Goal: Task Accomplishment & Management: Manage account settings

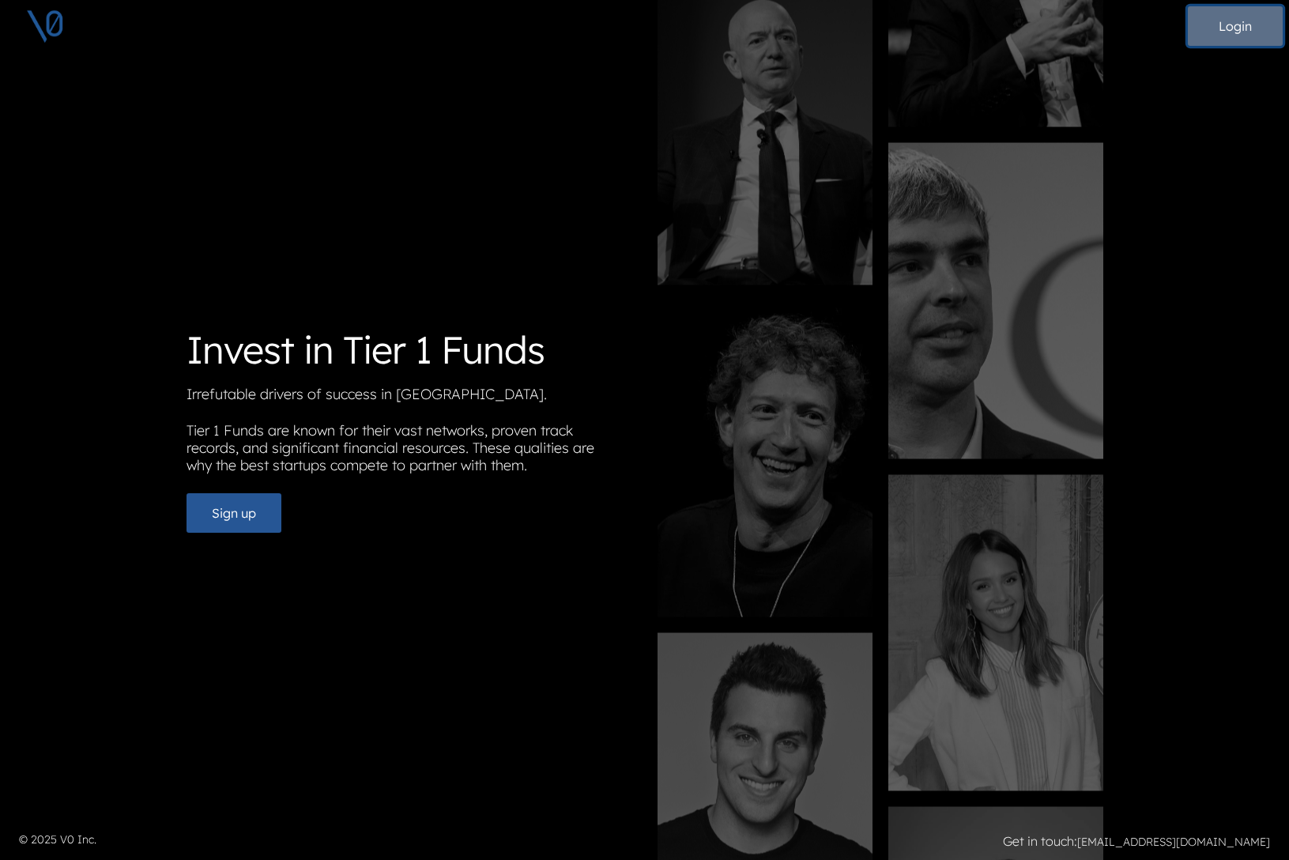
click at [1229, 36] on button "Login" at bounding box center [1235, 26] width 95 height 40
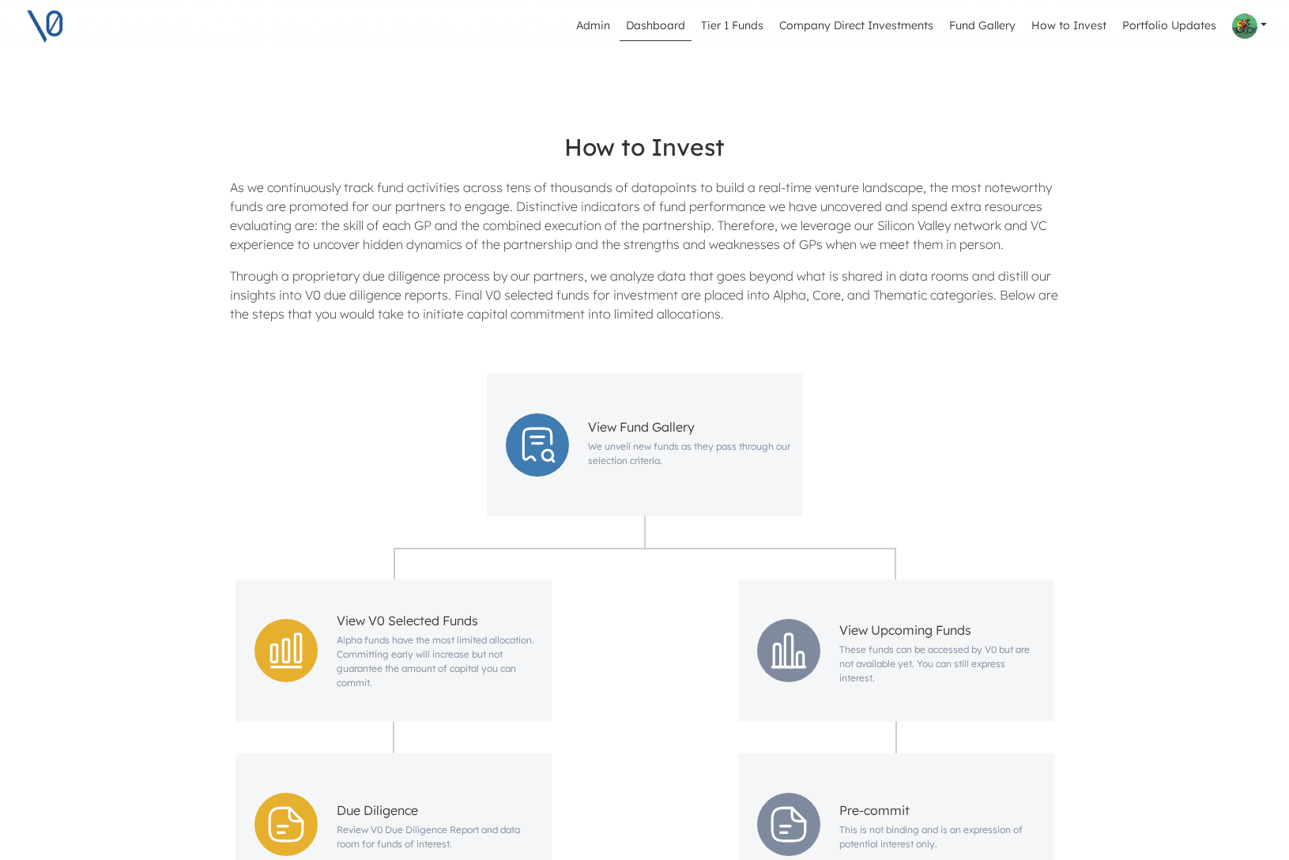
click at [665, 28] on link "Dashboard" at bounding box center [656, 26] width 72 height 30
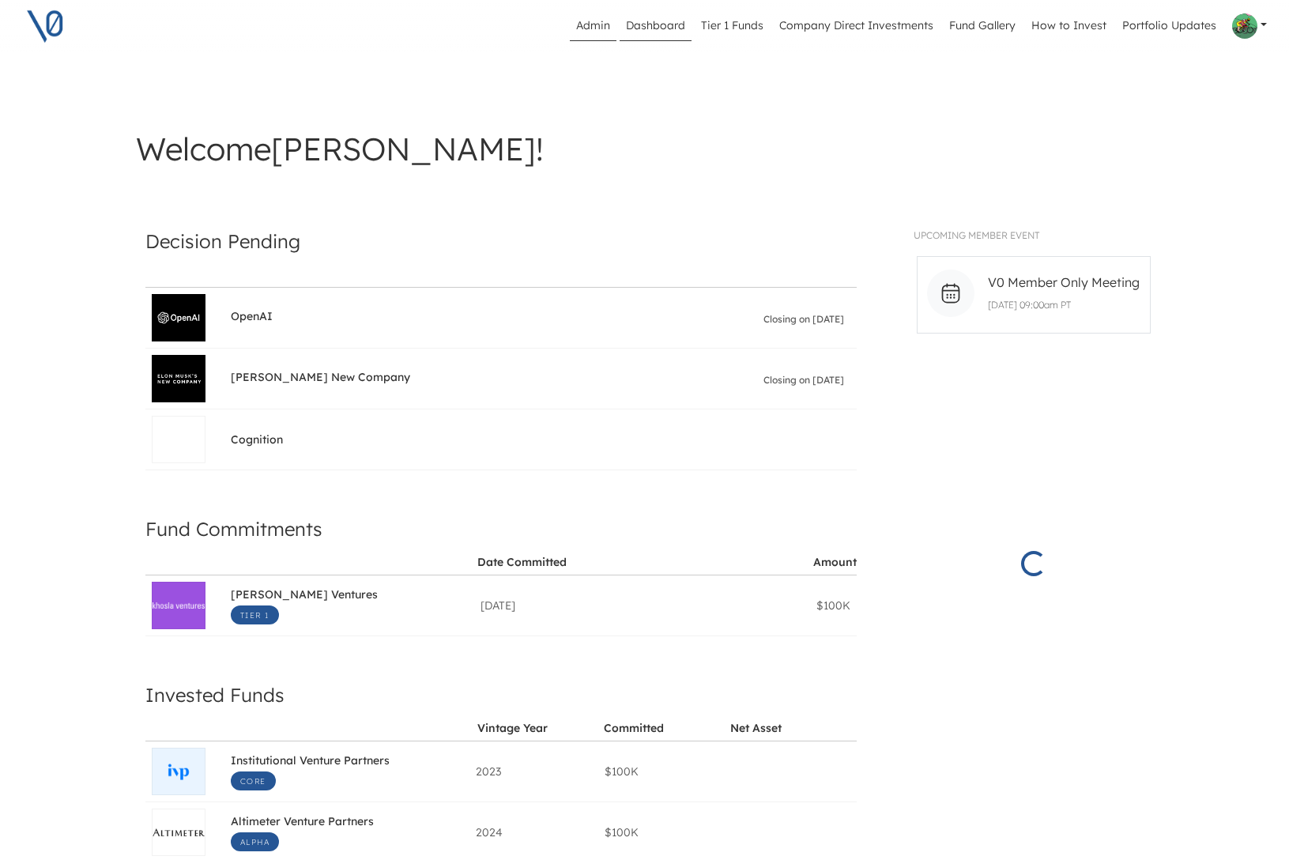
click at [604, 28] on link "Admin" at bounding box center [593, 26] width 47 height 30
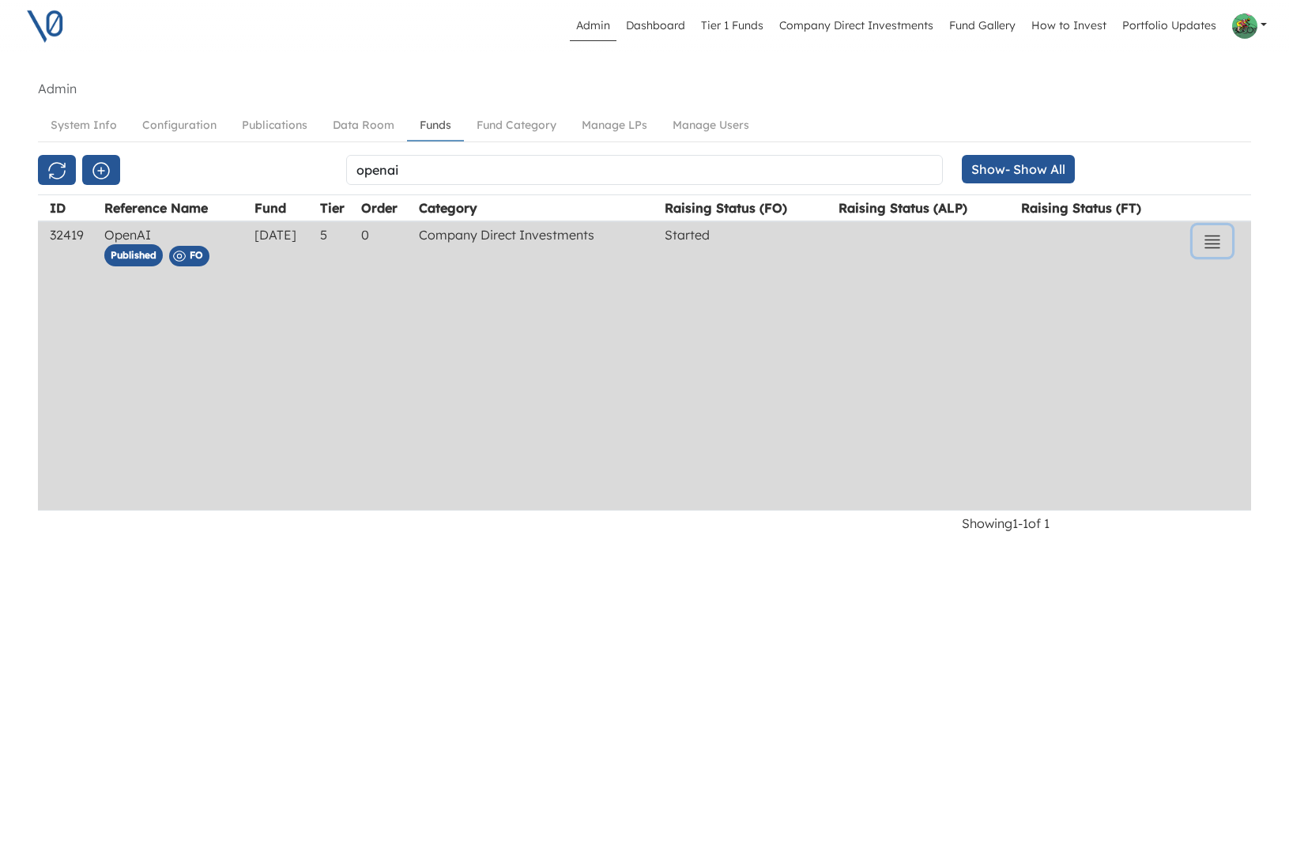
click at [1231, 243] on button "button" at bounding box center [1213, 241] width 40 height 32
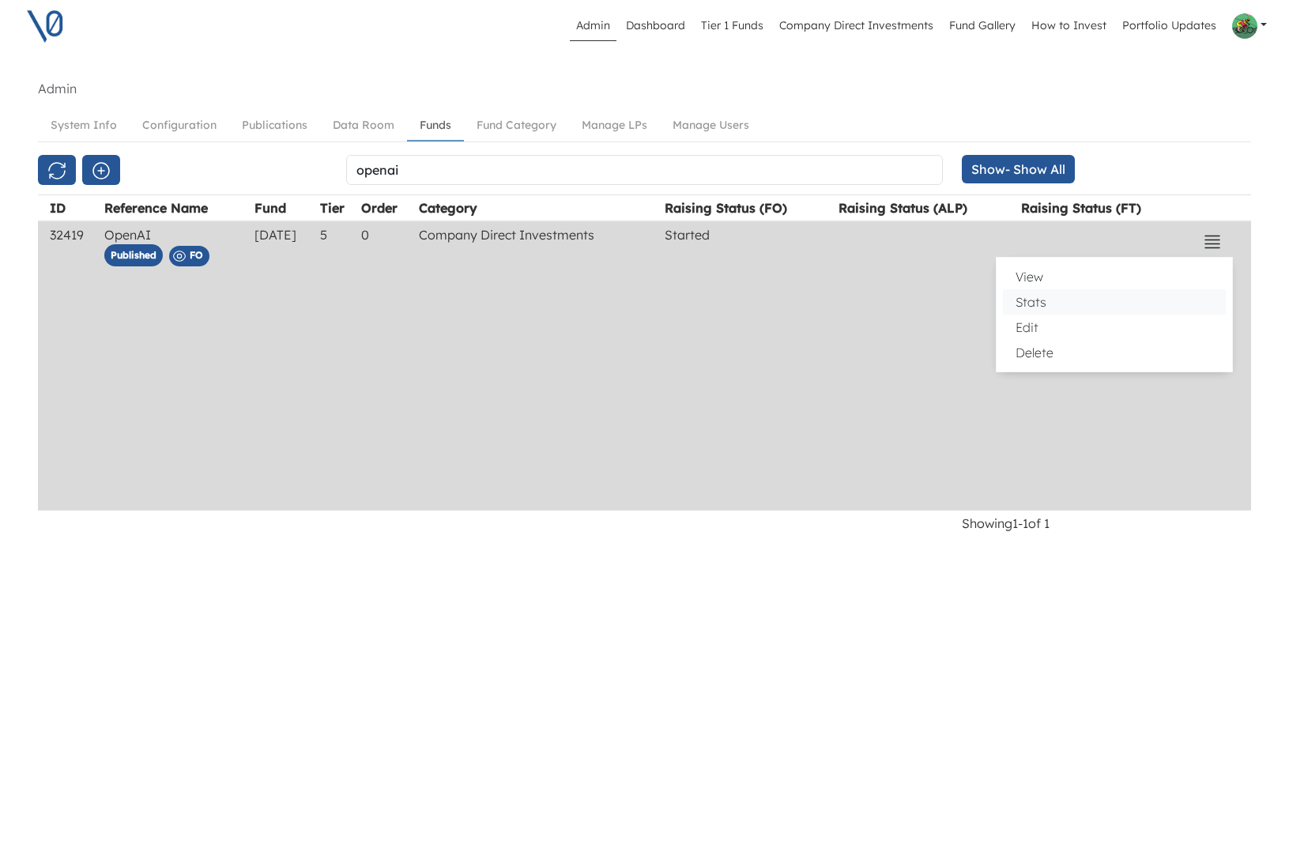
click at [1097, 306] on button "Stats" at bounding box center [1114, 301] width 223 height 25
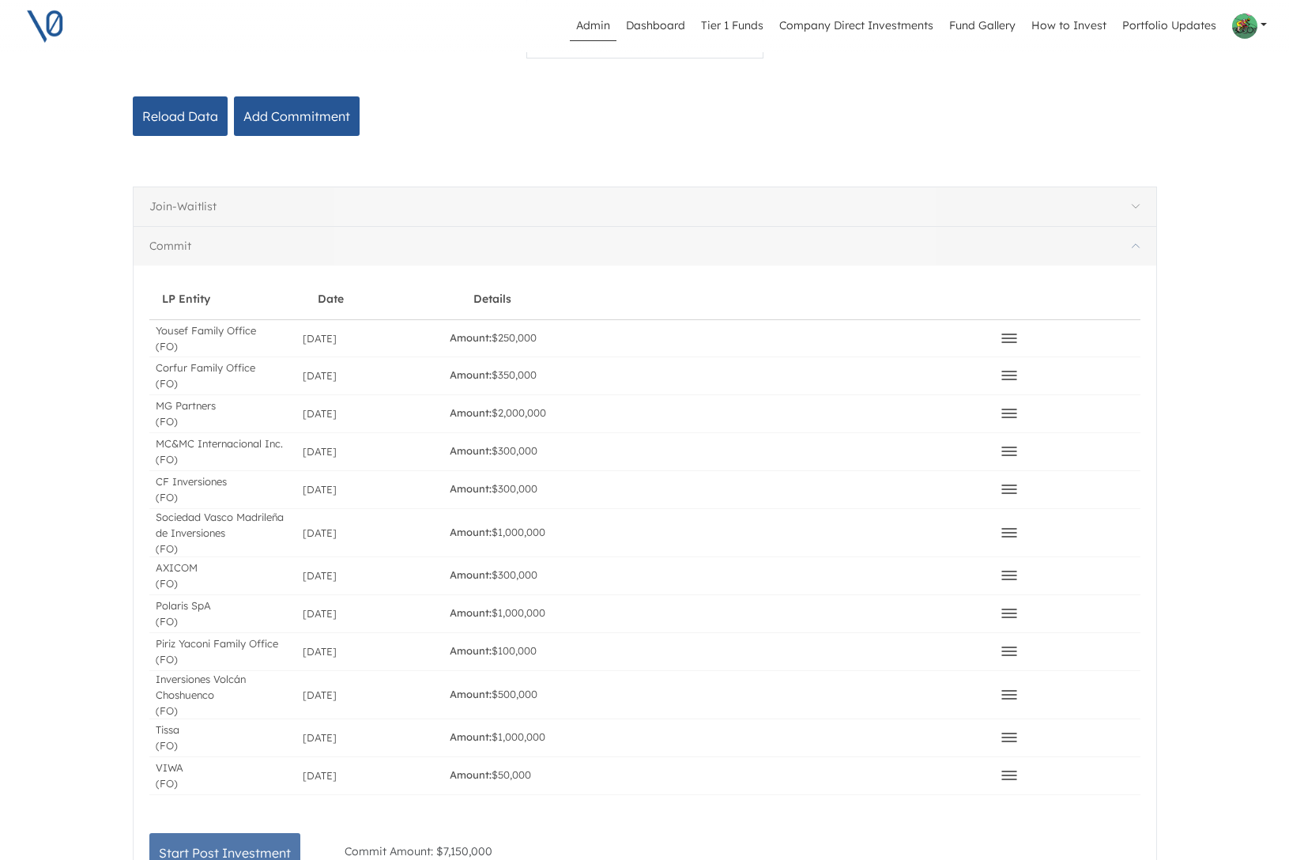
scroll to position [271, 0]
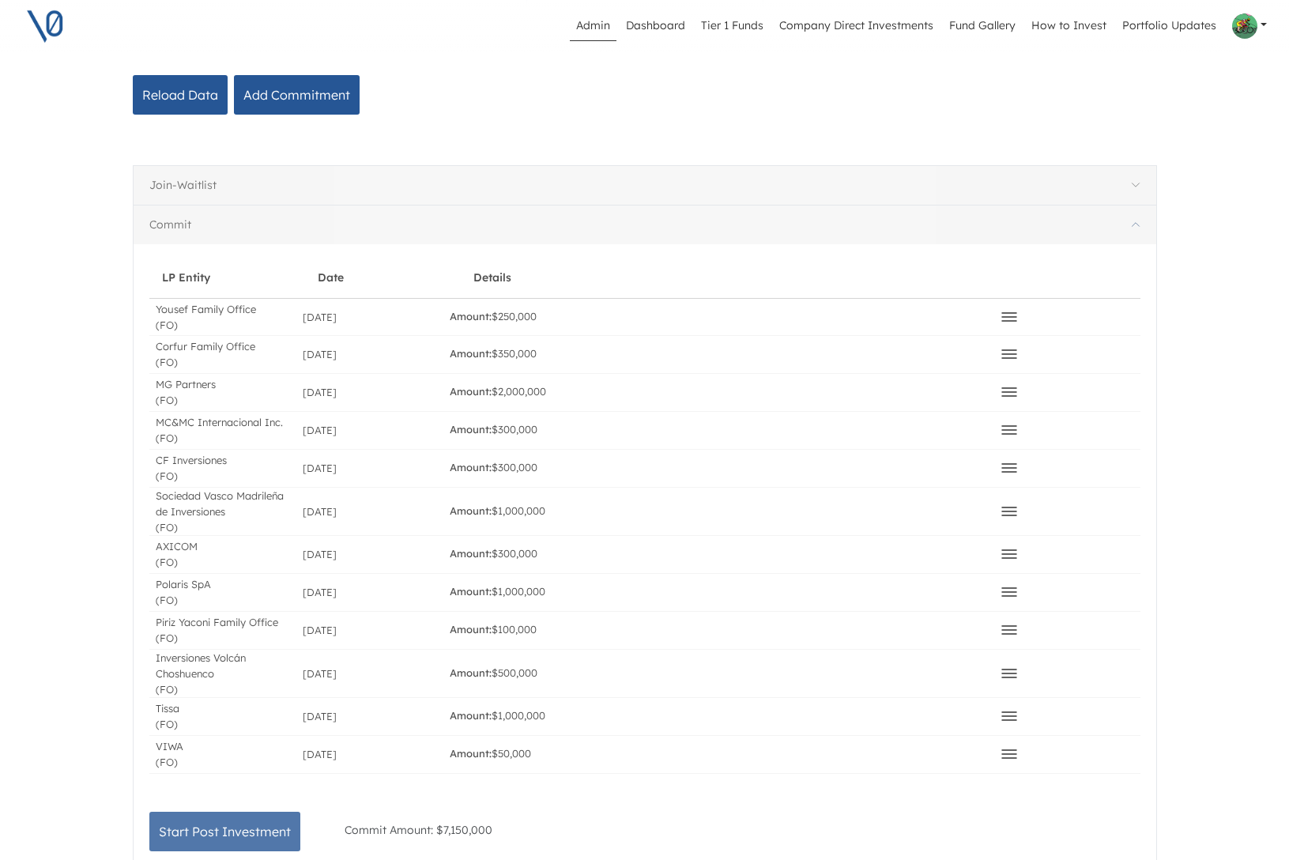
click at [1014, 314] on icon at bounding box center [1009, 317] width 19 height 19
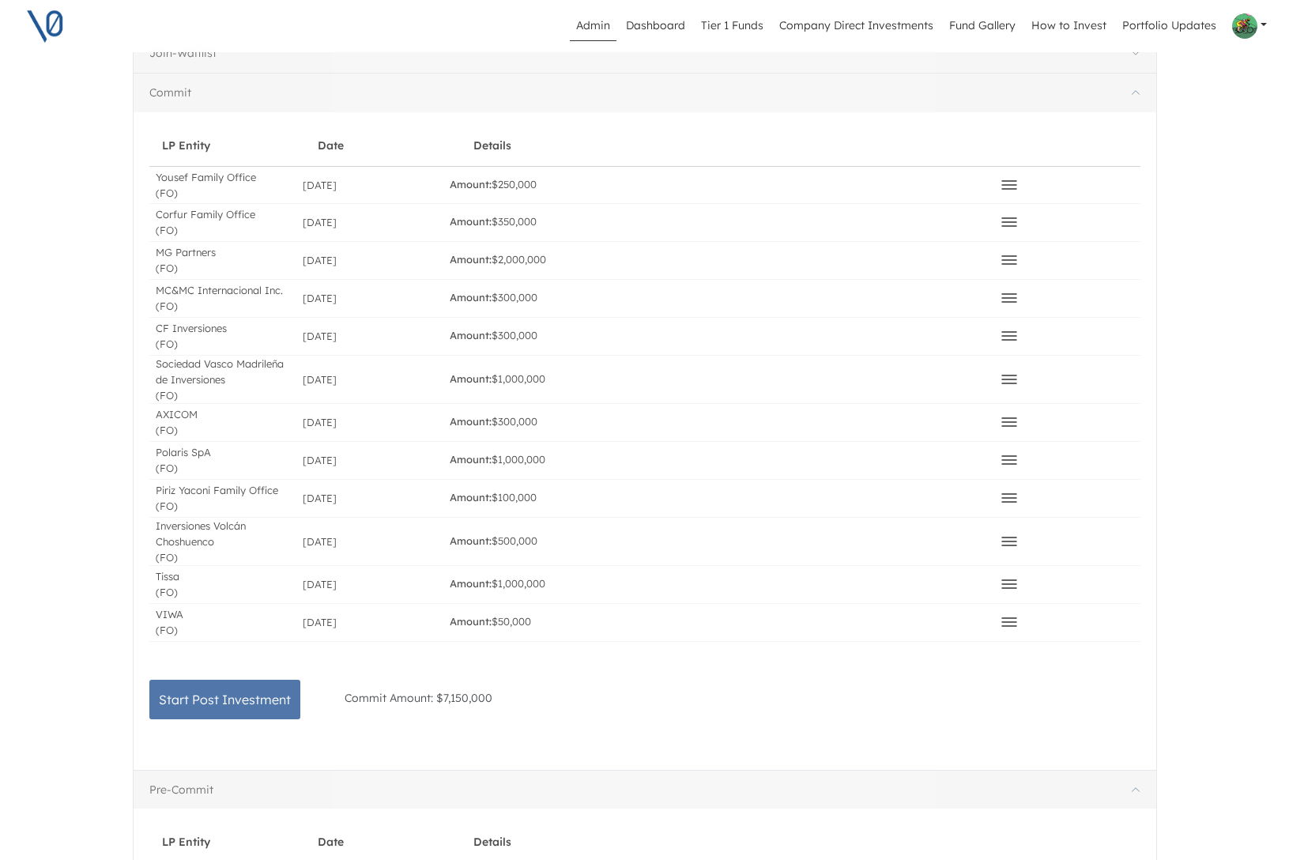
scroll to position [398, 0]
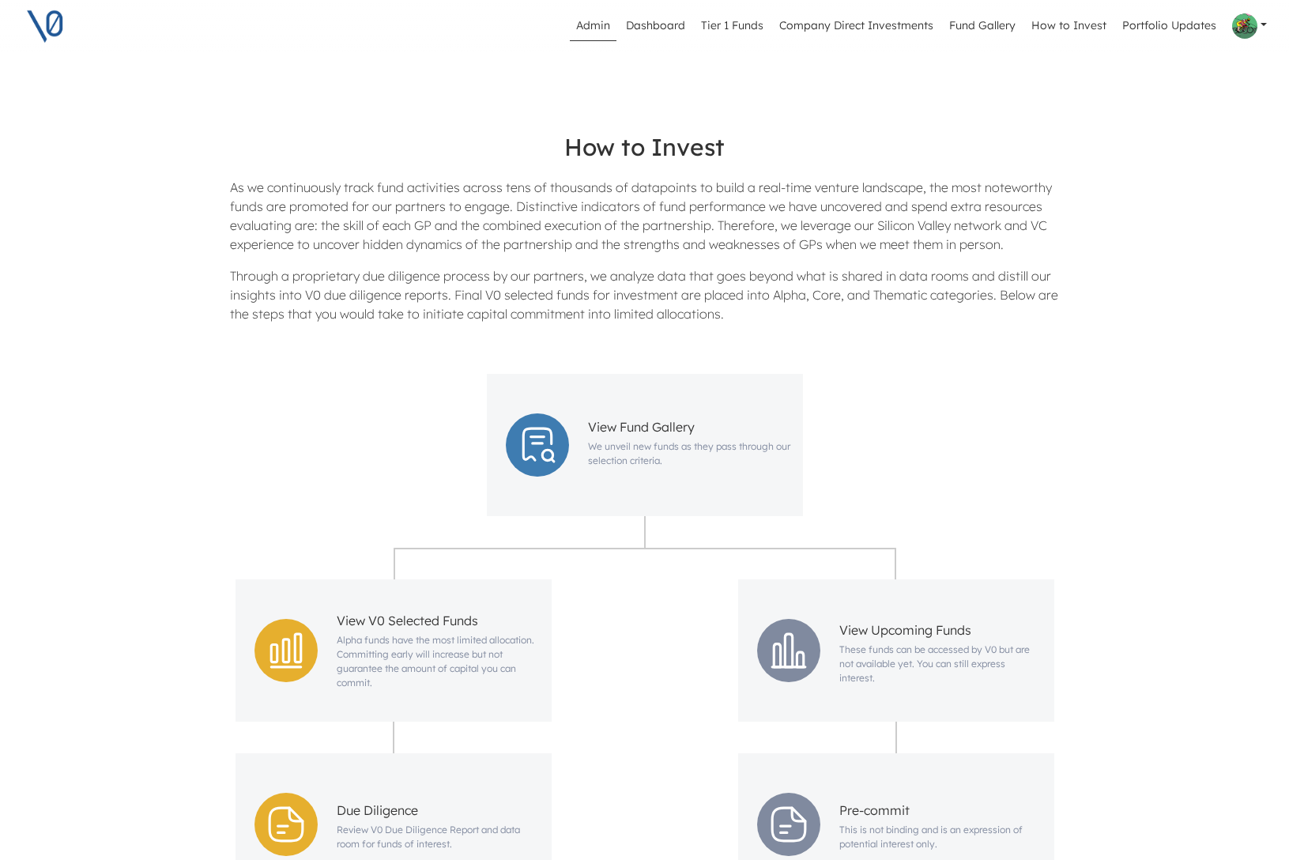
click at [598, 29] on link "Admin" at bounding box center [593, 26] width 47 height 30
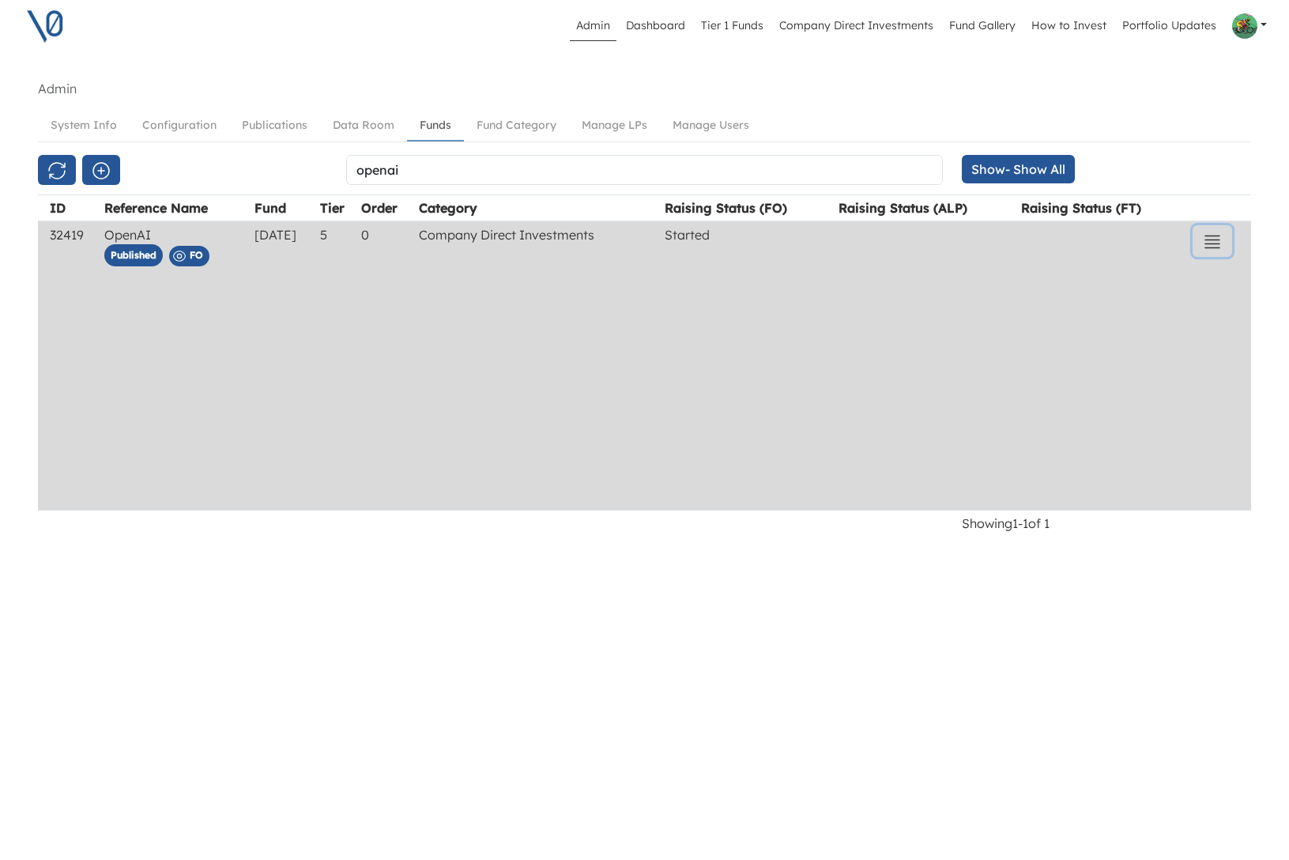
click at [1206, 239] on icon "button" at bounding box center [1213, 242] width 14 height 12
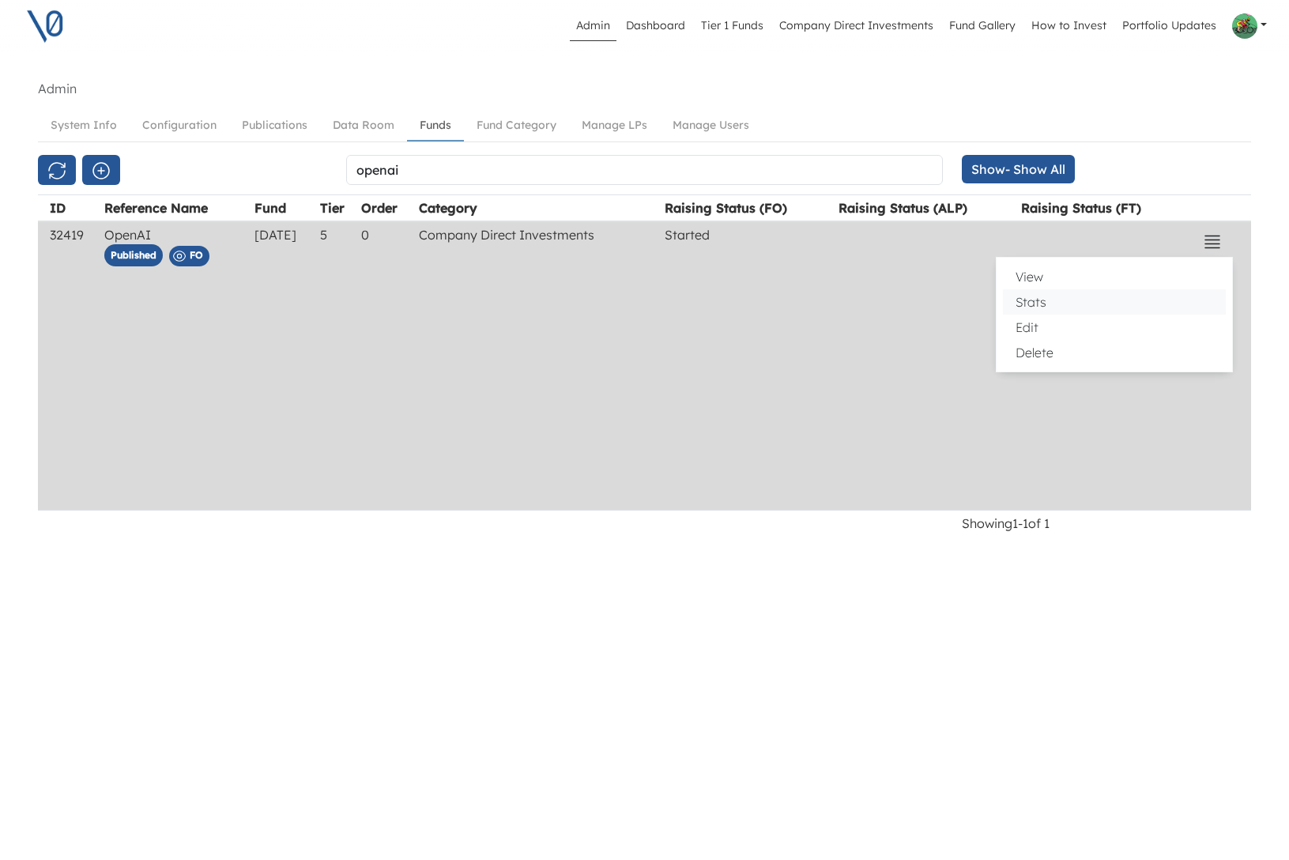
click at [1100, 300] on button "Stats" at bounding box center [1114, 301] width 223 height 25
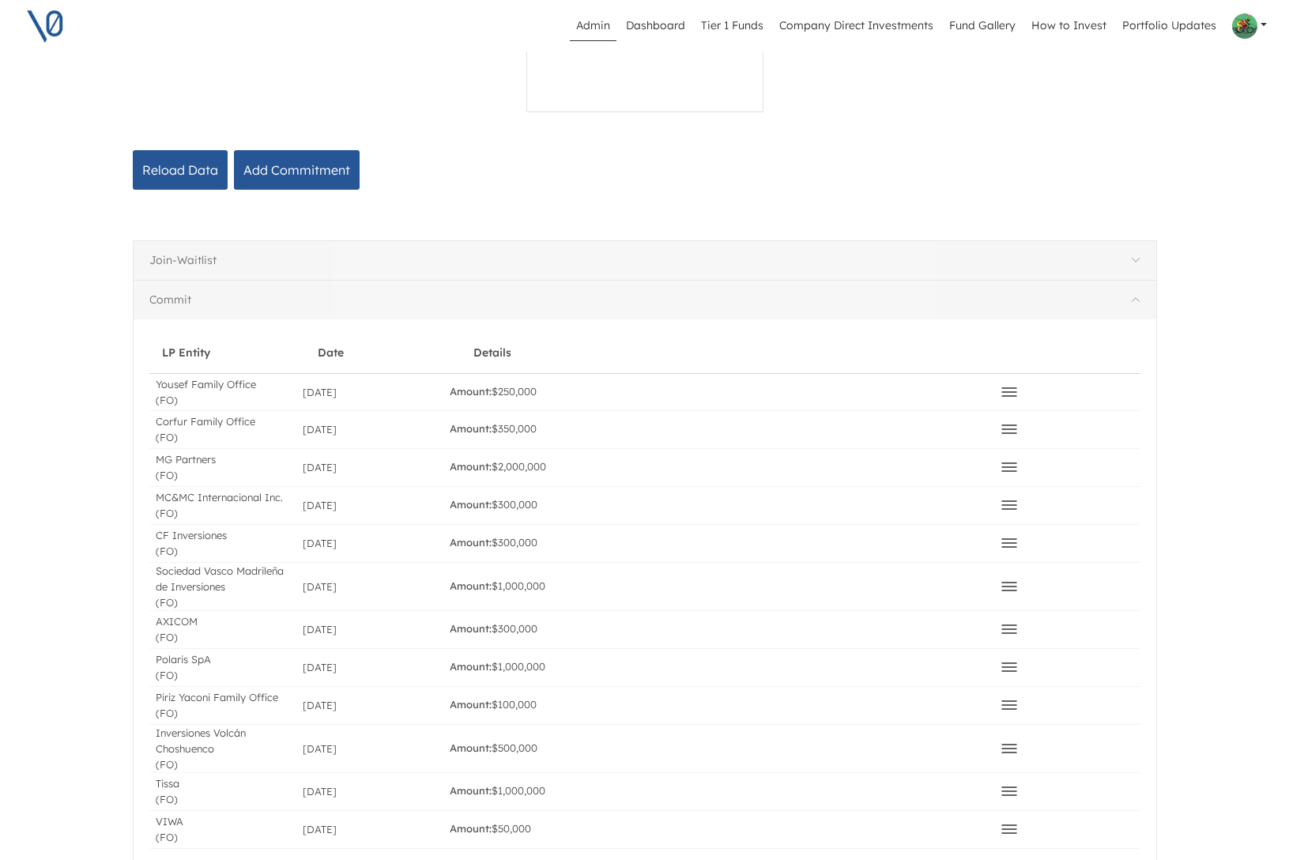
scroll to position [277, 0]
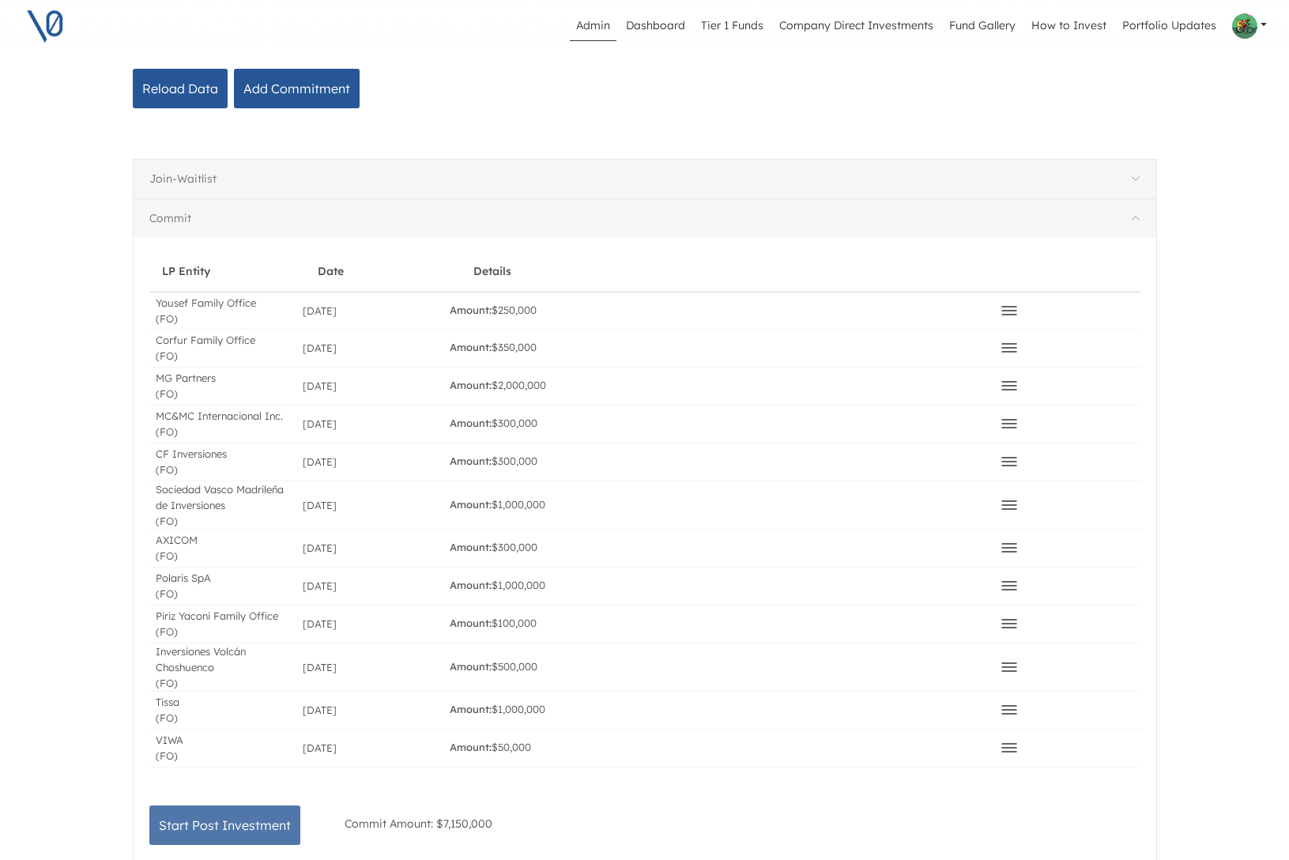
click at [1015, 308] on icon at bounding box center [1009, 310] width 19 height 19
click at [1137, 295] on div "Delete" at bounding box center [1067, 311] width 147 height 36
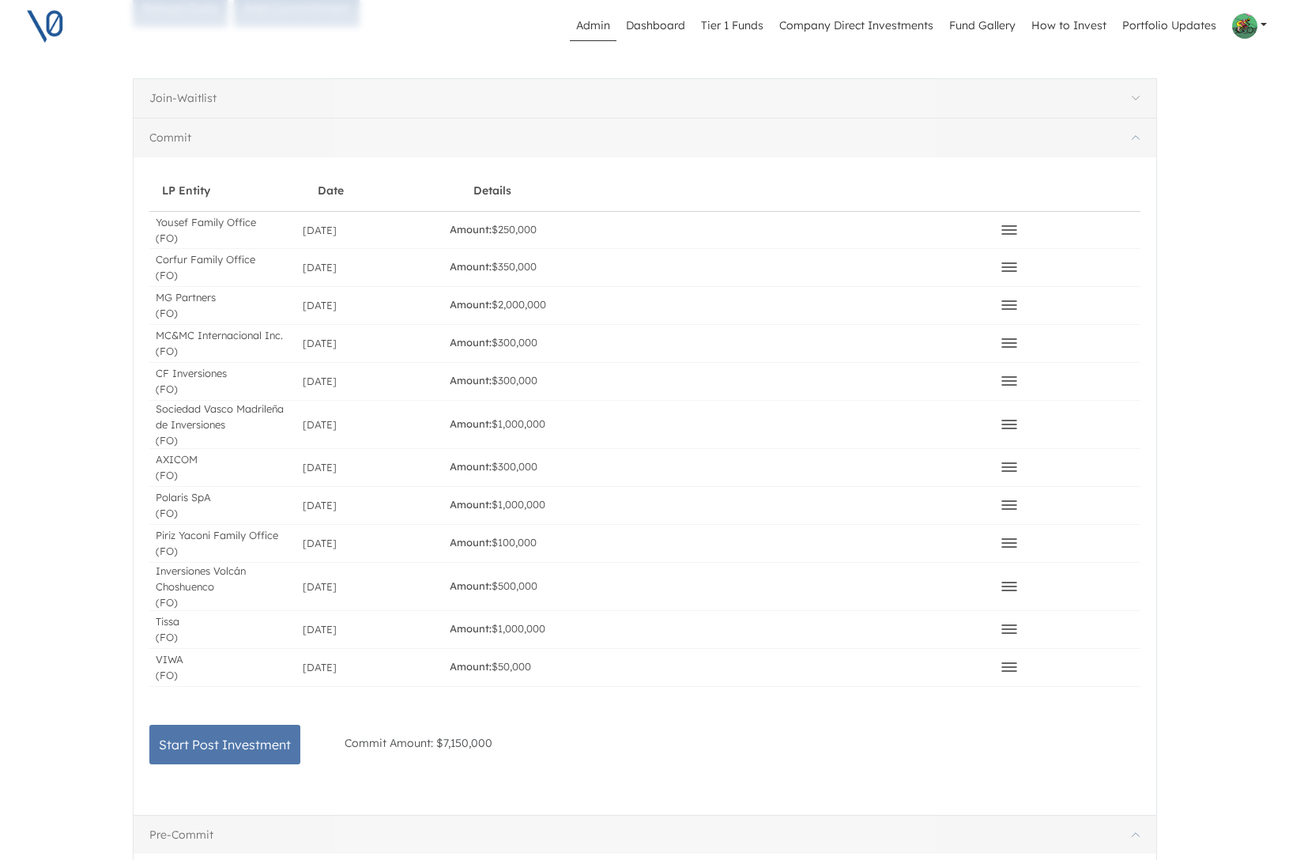
scroll to position [363, 0]
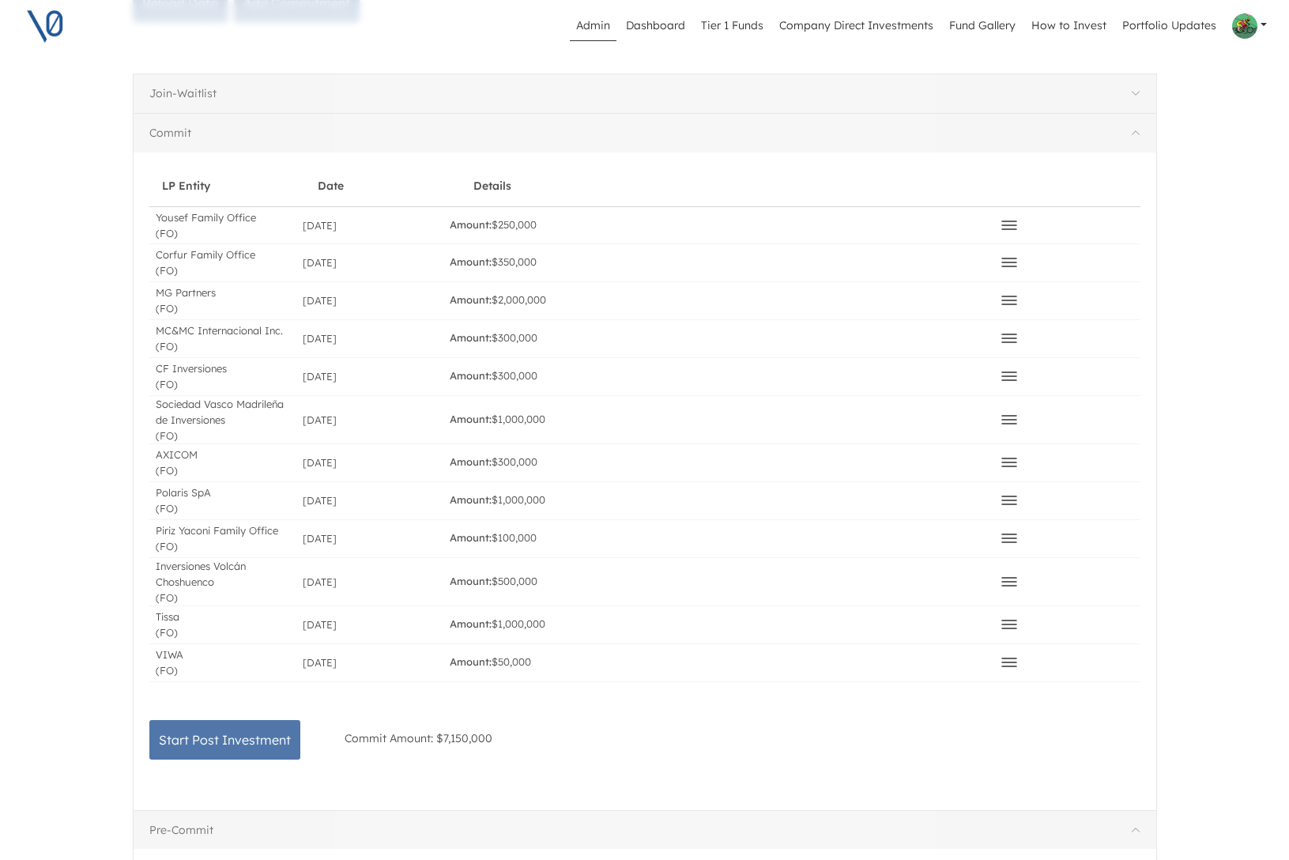
drag, startPoint x: 300, startPoint y: 225, endPoint x: 712, endPoint y: 620, distance: 570.9
click at [712, 620] on div "Yousef Family Office (FO) Jul 09, 2025 Amount: $250,000 Delete Corfur Family Of…" at bounding box center [644, 444] width 991 height 476
click at [712, 620] on div "Amount: $1,000,000" at bounding box center [719, 624] width 550 height 37
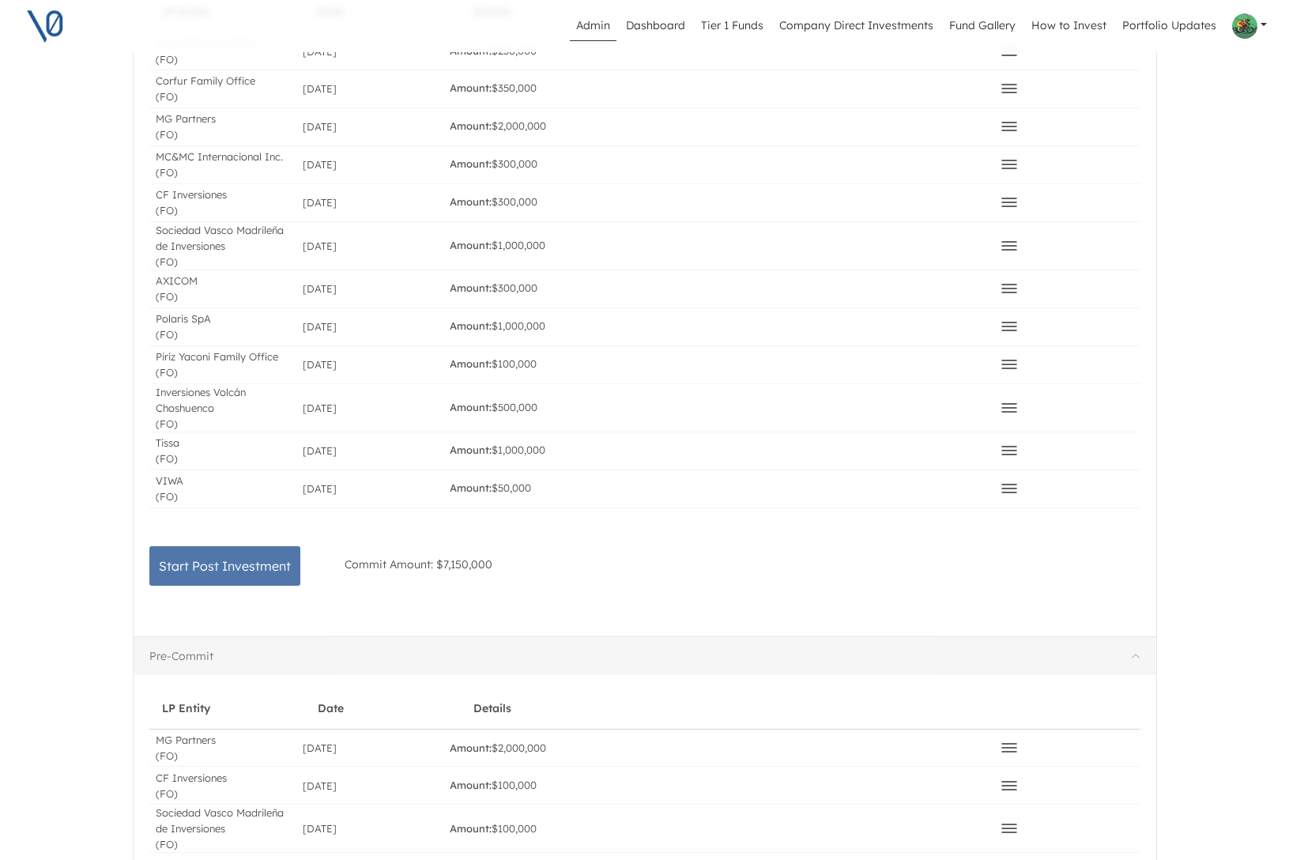
scroll to position [419, 0]
